Goal: Find specific page/section: Find specific page/section

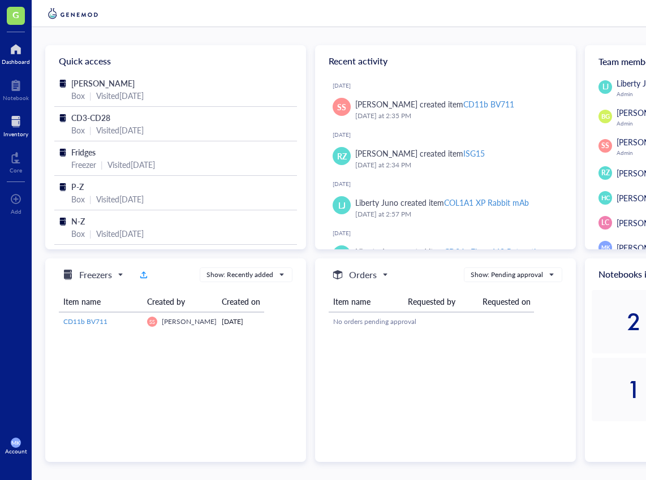
click at [11, 127] on div at bounding box center [15, 121] width 25 height 18
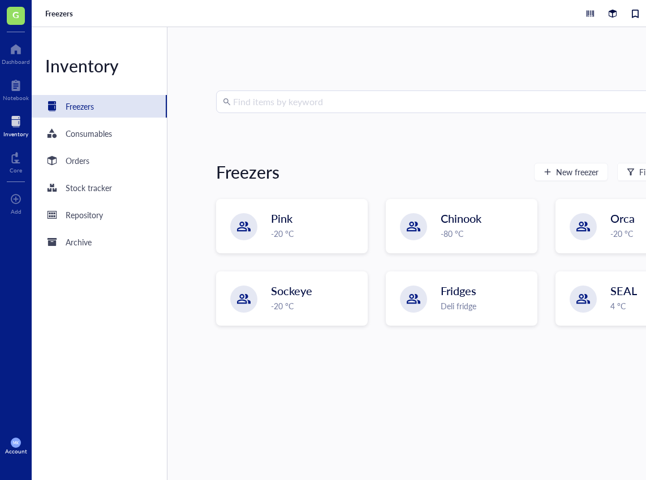
click at [301, 88] on div "Find items by keyword Freezers New freezer Filter Pink -20 °C Chinook -80 °C Or…" at bounding box center [461, 253] width 588 height 453
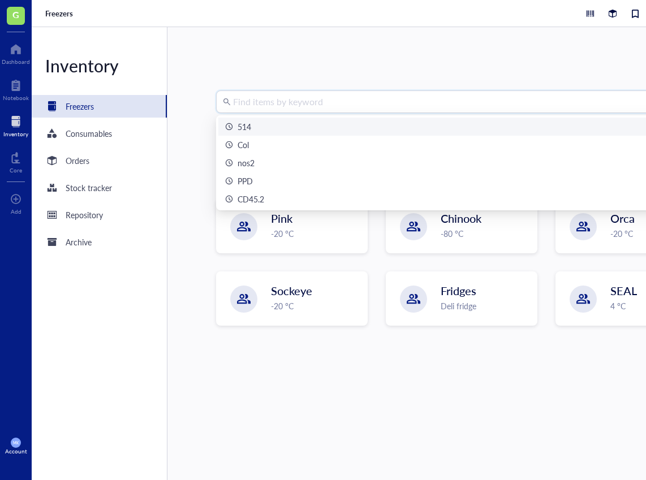
click at [301, 93] on input "search" at bounding box center [466, 101] width 467 height 21
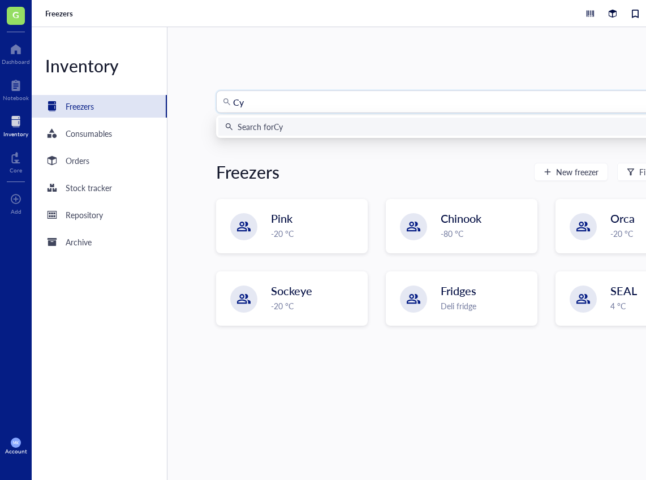
type input "Cy7"
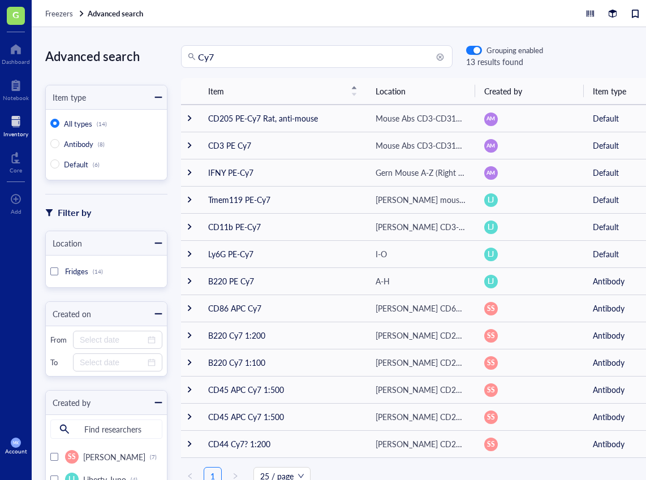
click at [8, 131] on div "Inventory" at bounding box center [15, 134] width 25 height 7
